Goal: Task Accomplishment & Management: Manage account settings

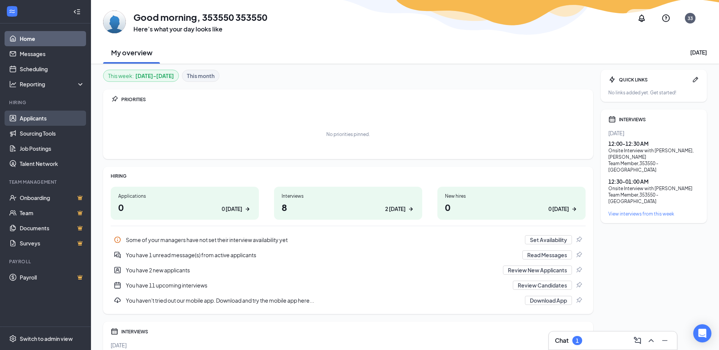
click at [38, 115] on link "Applicants" at bounding box center [52, 118] width 65 height 15
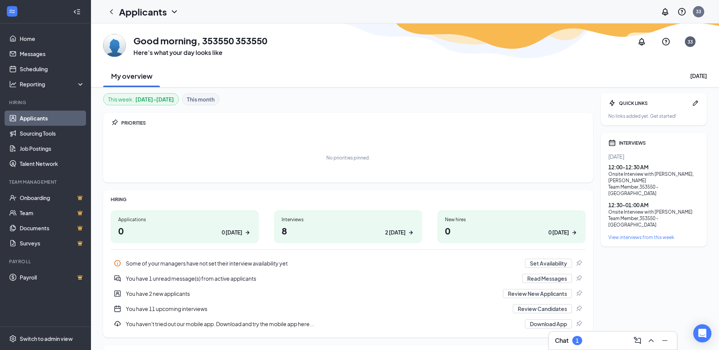
click at [58, 115] on link "Applicants" at bounding box center [52, 118] width 65 height 15
click at [38, 116] on link "Applicants" at bounding box center [52, 118] width 65 height 15
click at [203, 100] on b "This month" at bounding box center [201, 99] width 28 height 8
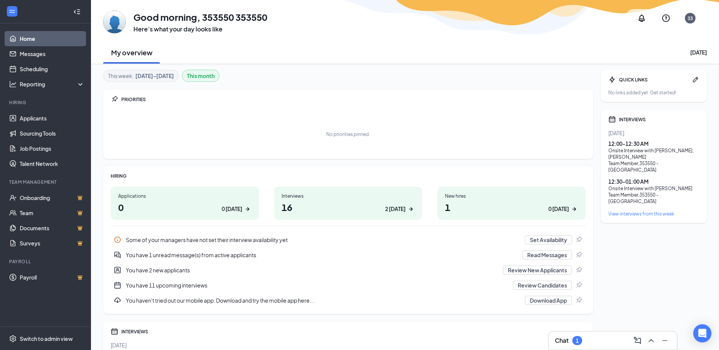
click at [373, 199] on div "Interviews 16 2 today" at bounding box center [348, 203] width 148 height 33
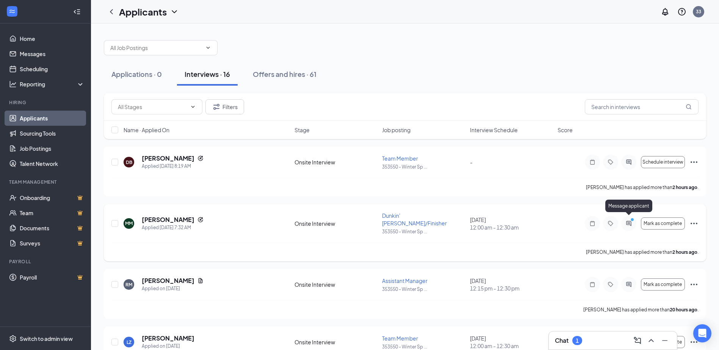
click at [630, 218] on icon "PrimaryDot" at bounding box center [633, 221] width 9 height 6
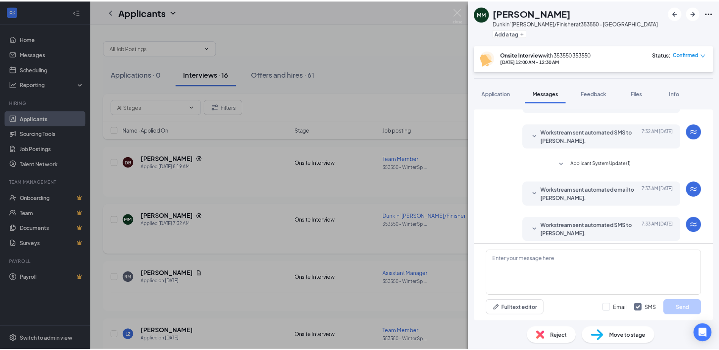
scroll to position [101, 0]
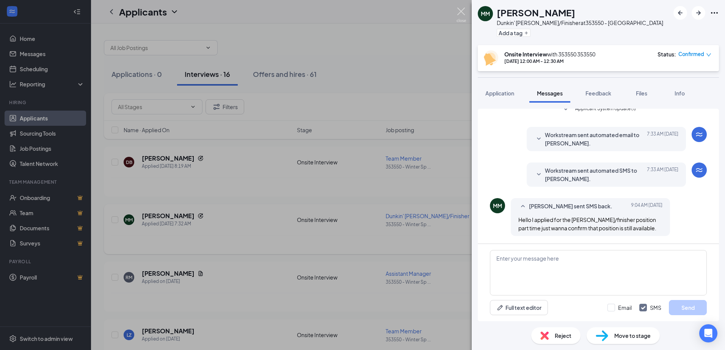
click at [462, 11] on img at bounding box center [461, 15] width 9 height 15
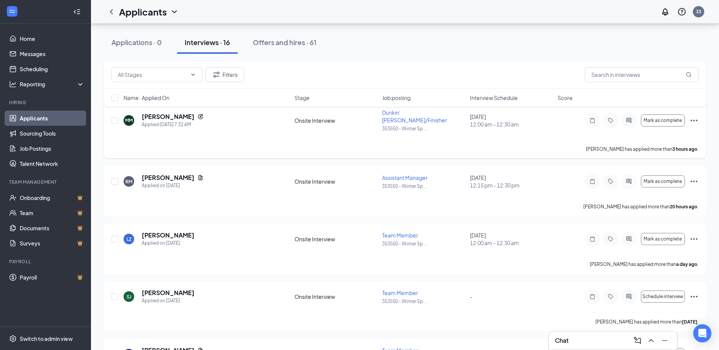
scroll to position [114, 0]
